Goal: Navigation & Orientation: Find specific page/section

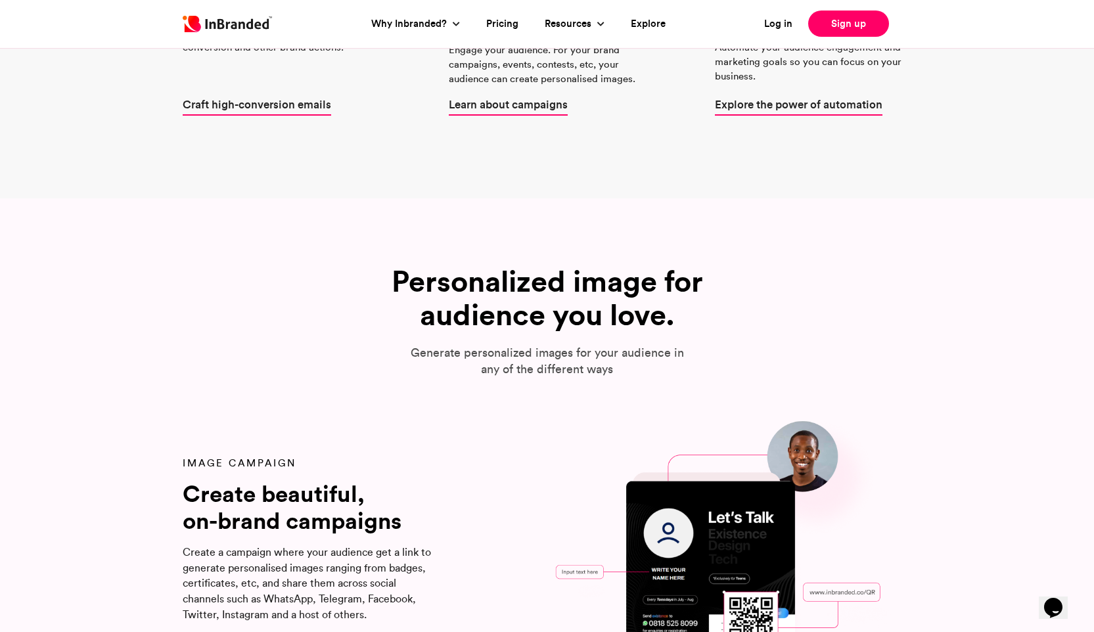
scroll to position [1098, 0]
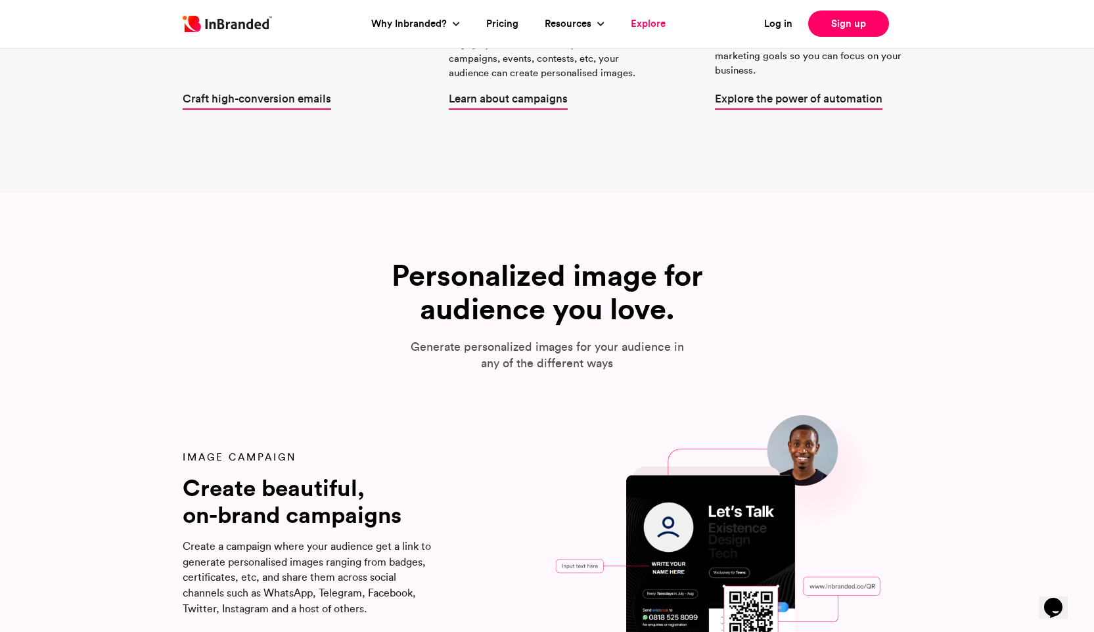
click at [648, 23] on link "Explore" at bounding box center [648, 23] width 35 height 15
click at [645, 22] on link "Explore" at bounding box center [648, 23] width 35 height 15
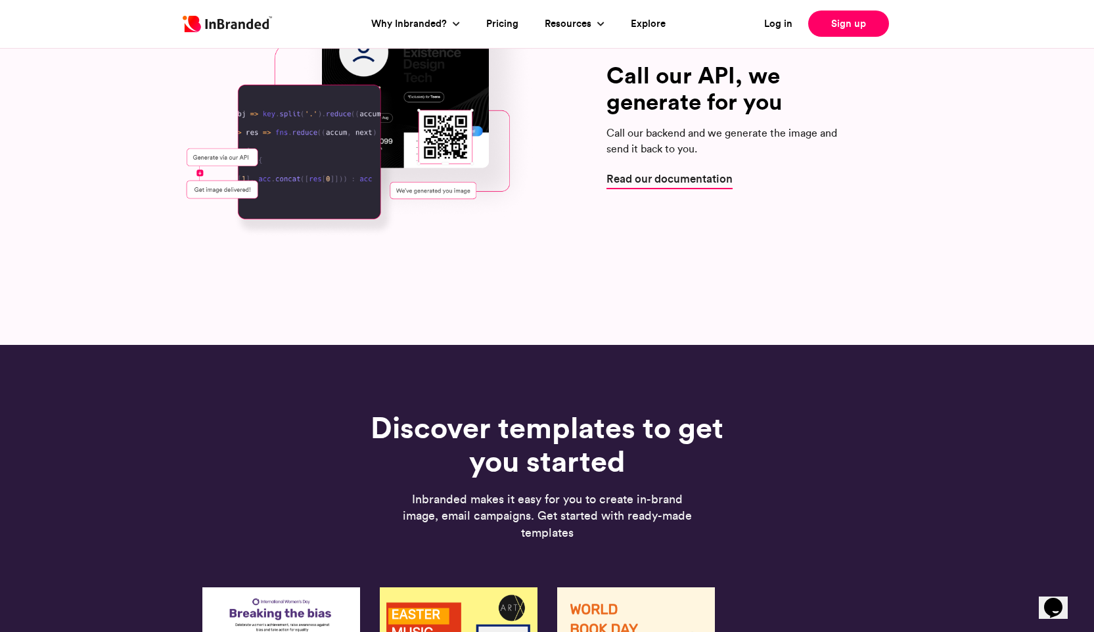
scroll to position [2506, 0]
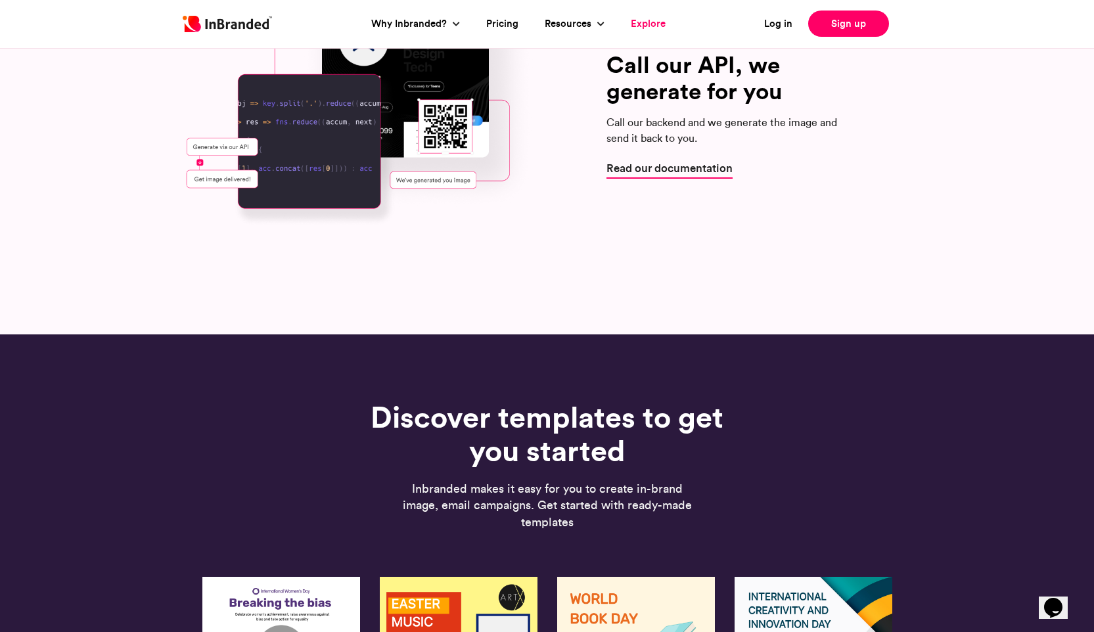
click at [657, 24] on link "Explore" at bounding box center [648, 23] width 35 height 15
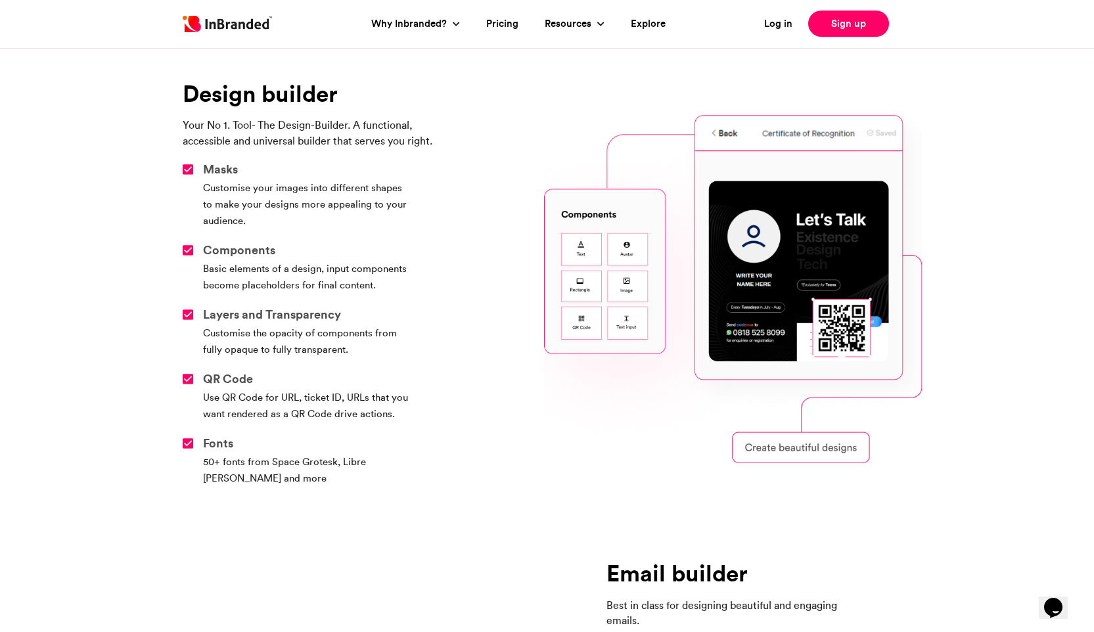
scroll to position [3625, 0]
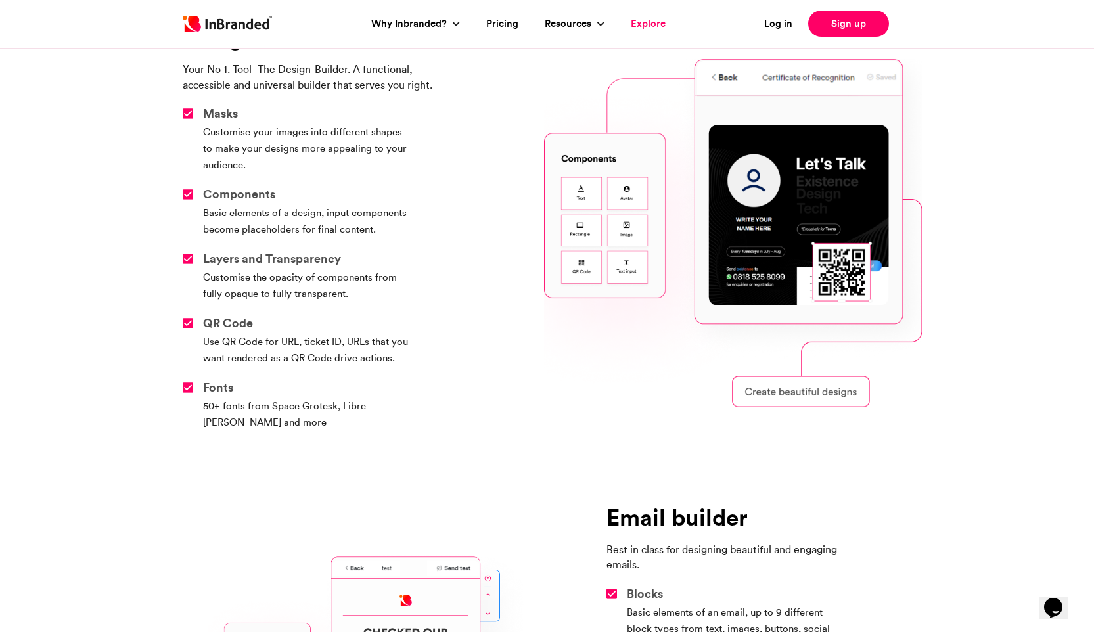
click at [643, 22] on link "Explore" at bounding box center [648, 23] width 35 height 15
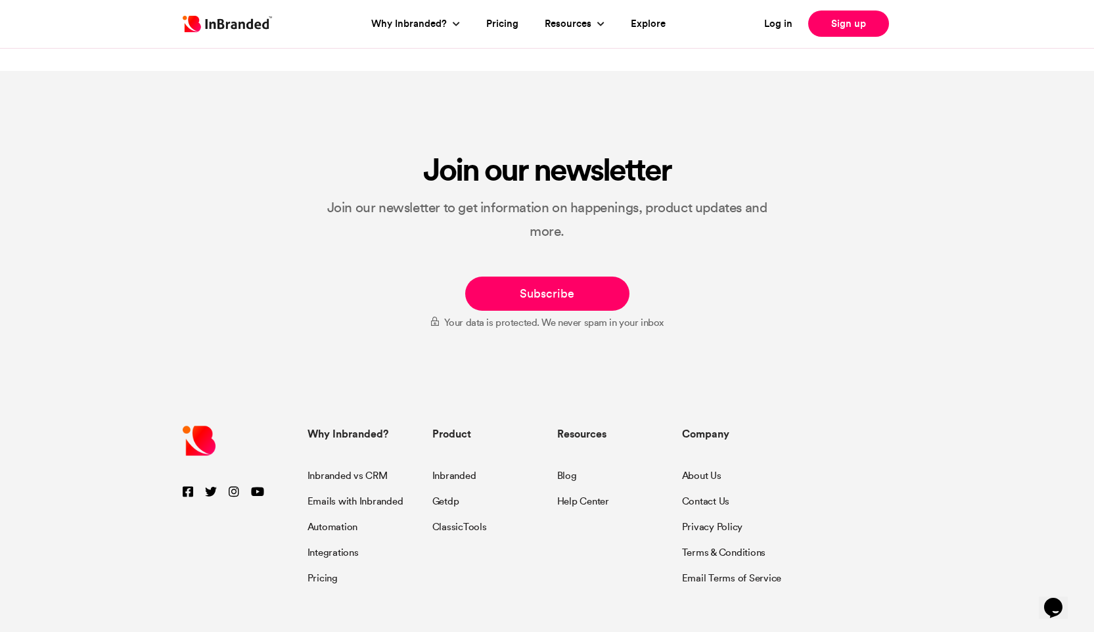
scroll to position [7071, 0]
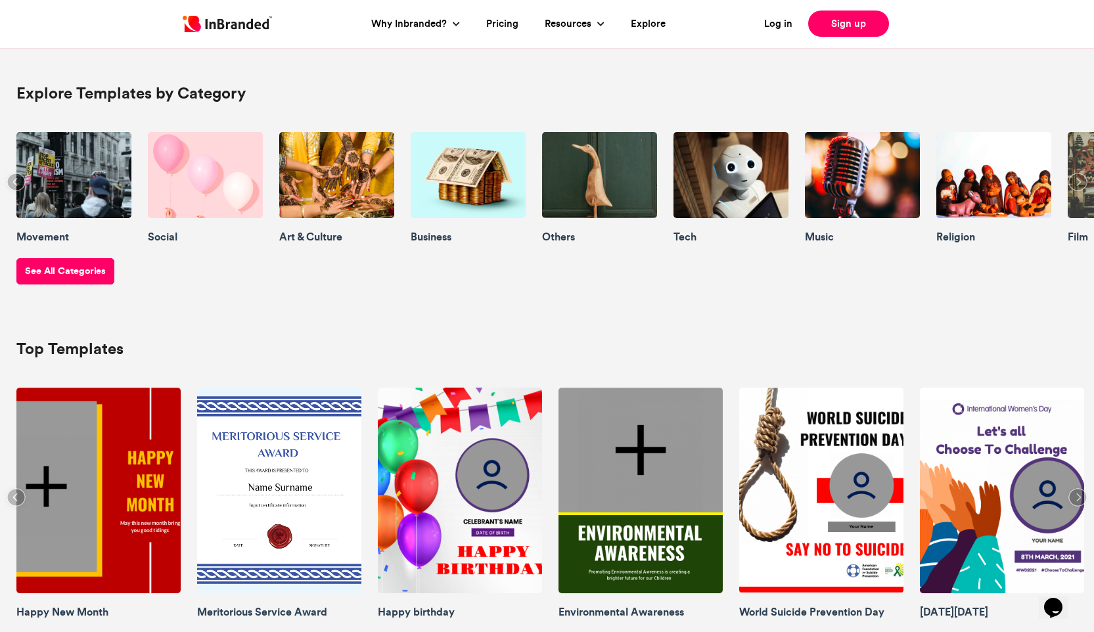
scroll to position [72, 0]
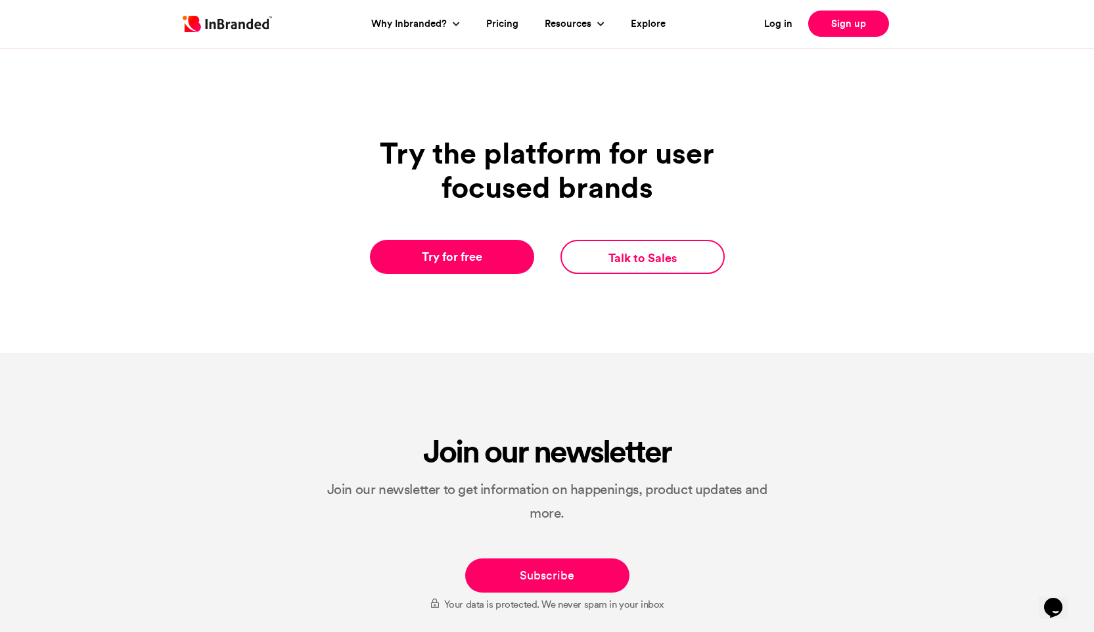
scroll to position [1327, 0]
